Goal: Find specific page/section: Find specific page/section

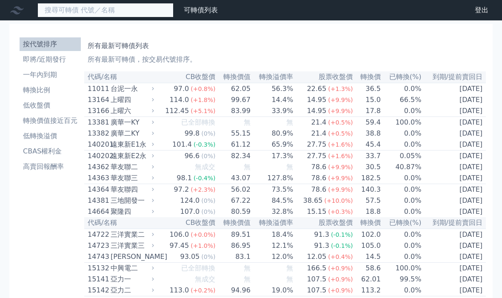
click at [122, 13] on input at bounding box center [105, 10] width 136 height 14
type input "3013"
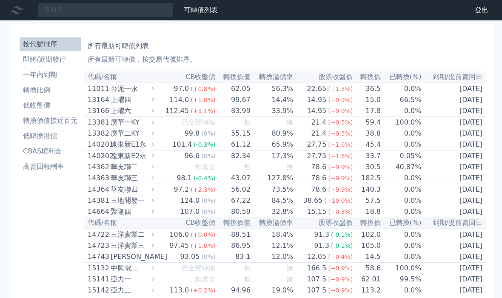
click at [58, 58] on li "即將/近期發行" at bounding box center [50, 59] width 61 height 10
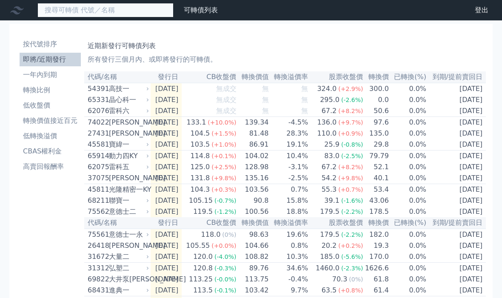
click at [144, 11] on input at bounding box center [105, 10] width 136 height 14
click at [100, 12] on input "30134" at bounding box center [105, 10] width 136 height 14
type input "3"
type input "74022"
